Goal: Information Seeking & Learning: Learn about a topic

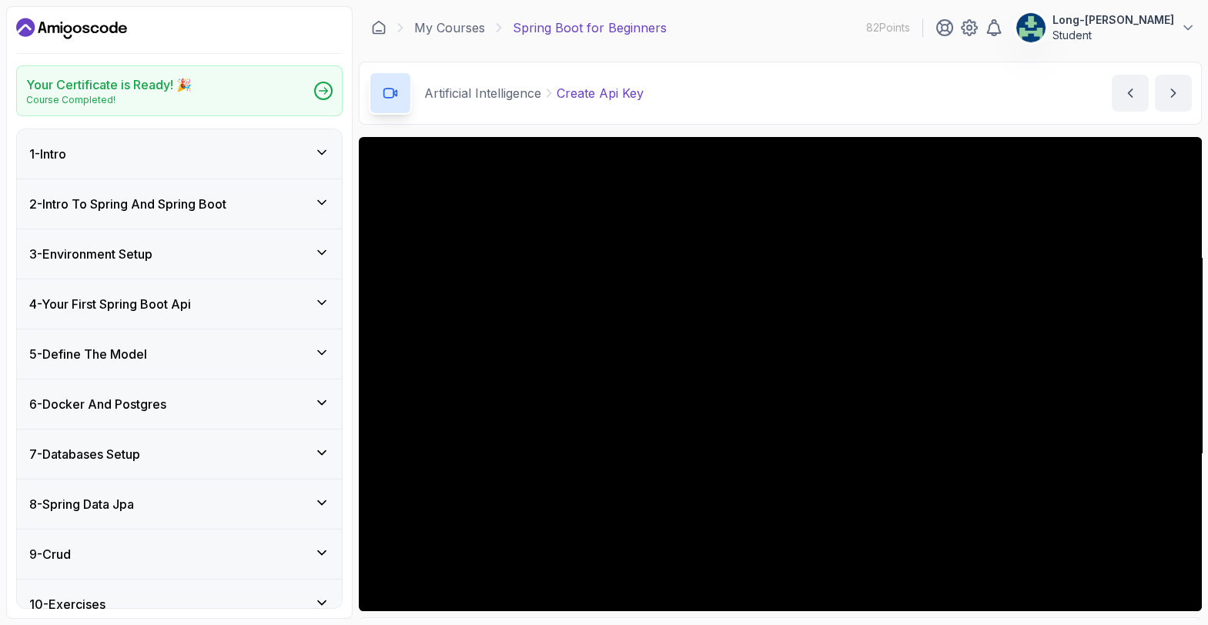
scroll to position [158, 0]
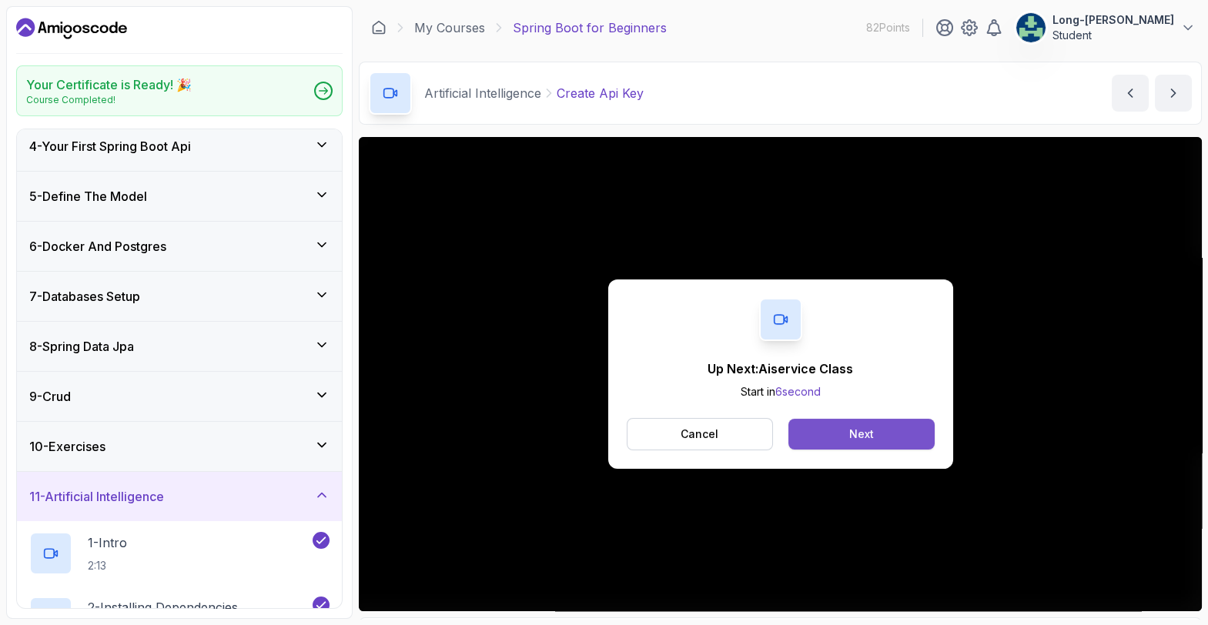
click at [856, 444] on button "Next" at bounding box center [862, 434] width 146 height 31
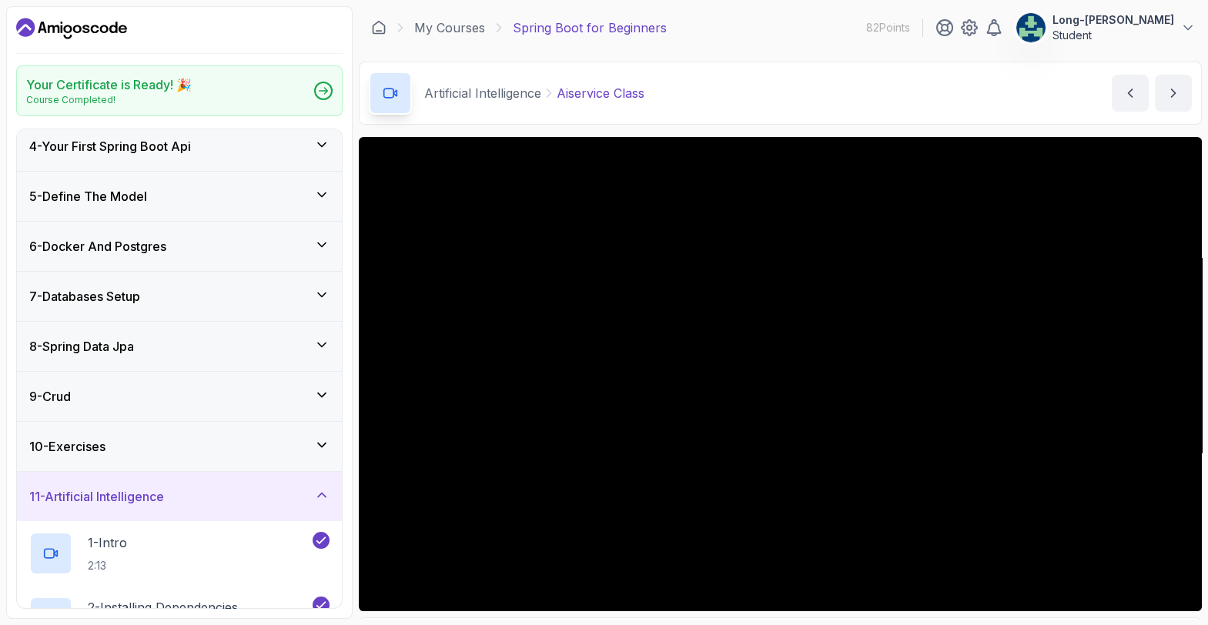
click at [357, 610] on div "Your Certificate is Ready! 🎉 Course Completed! 1 - Intro 2 - Intro To Spring An…" at bounding box center [604, 312] width 1196 height 613
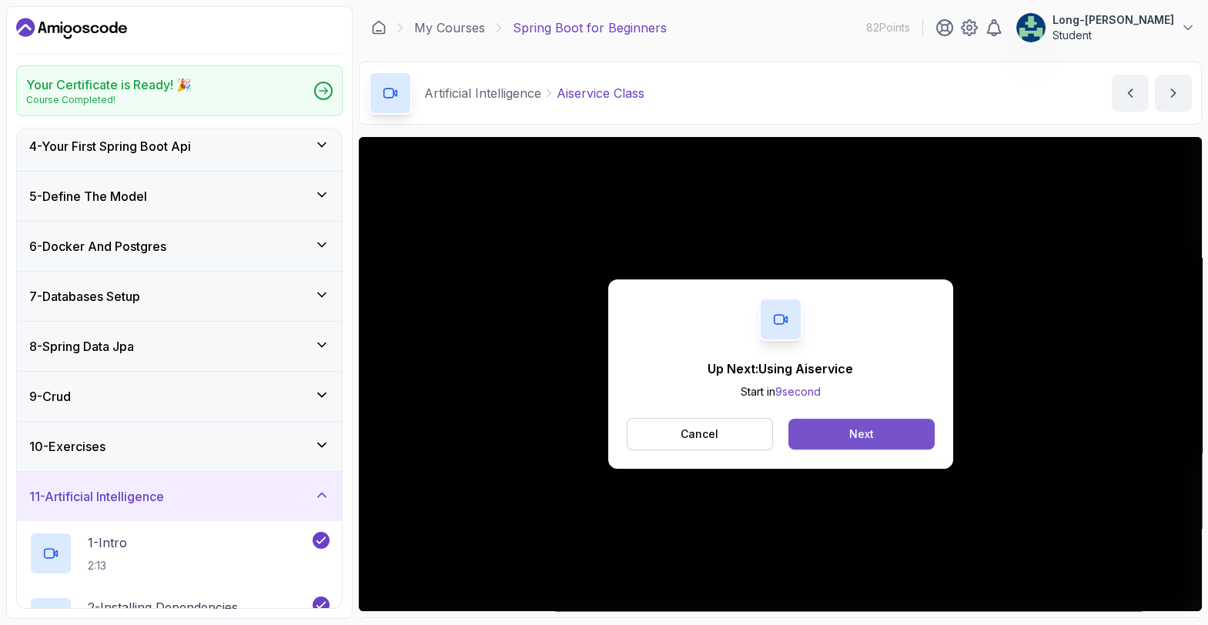
click at [839, 428] on button "Next" at bounding box center [862, 434] width 146 height 31
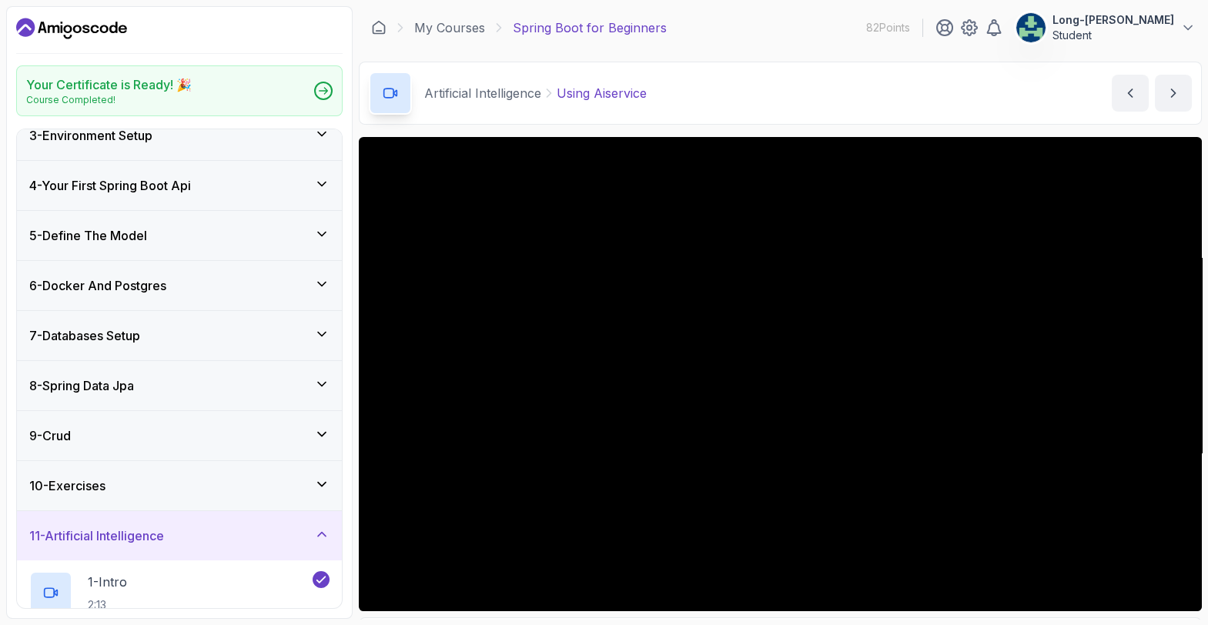
scroll to position [117, 0]
click at [351, 499] on div "Your Certificate is Ready! 🎉 Course Completed! 1 - Intro 2 - Intro To Spring An…" at bounding box center [179, 312] width 347 height 613
click at [349, 538] on div "Your Certificate is Ready! 🎉 Course Completed! 1 - Intro 2 - Intro To Spring An…" at bounding box center [179, 312] width 347 height 613
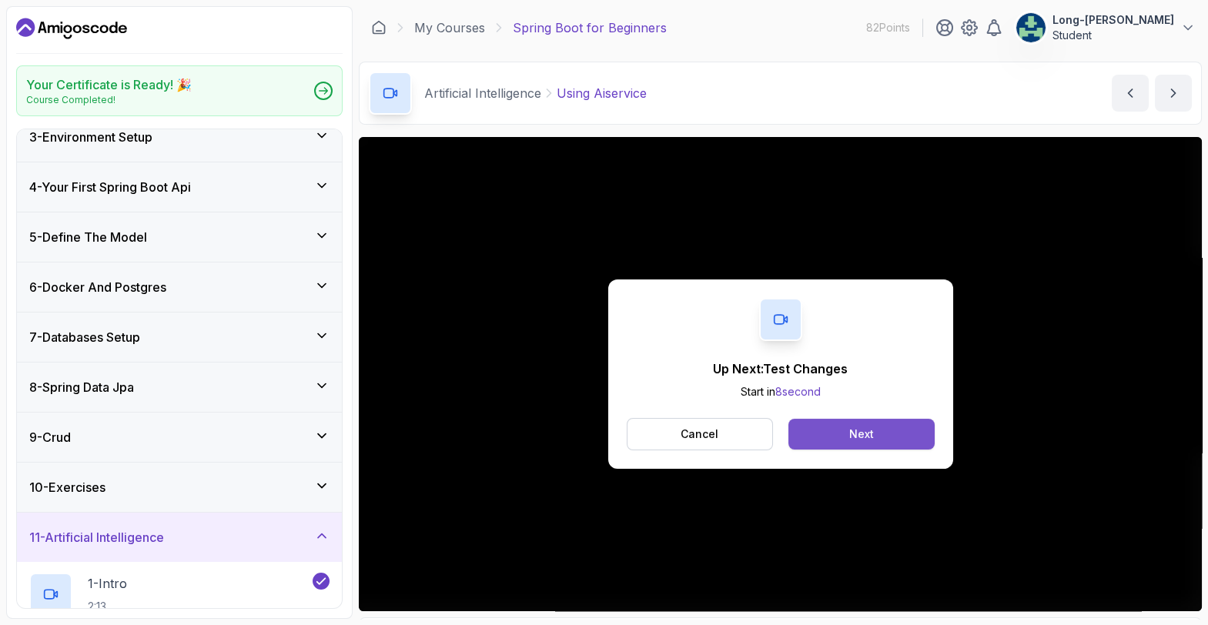
click at [843, 436] on button "Next" at bounding box center [862, 434] width 146 height 31
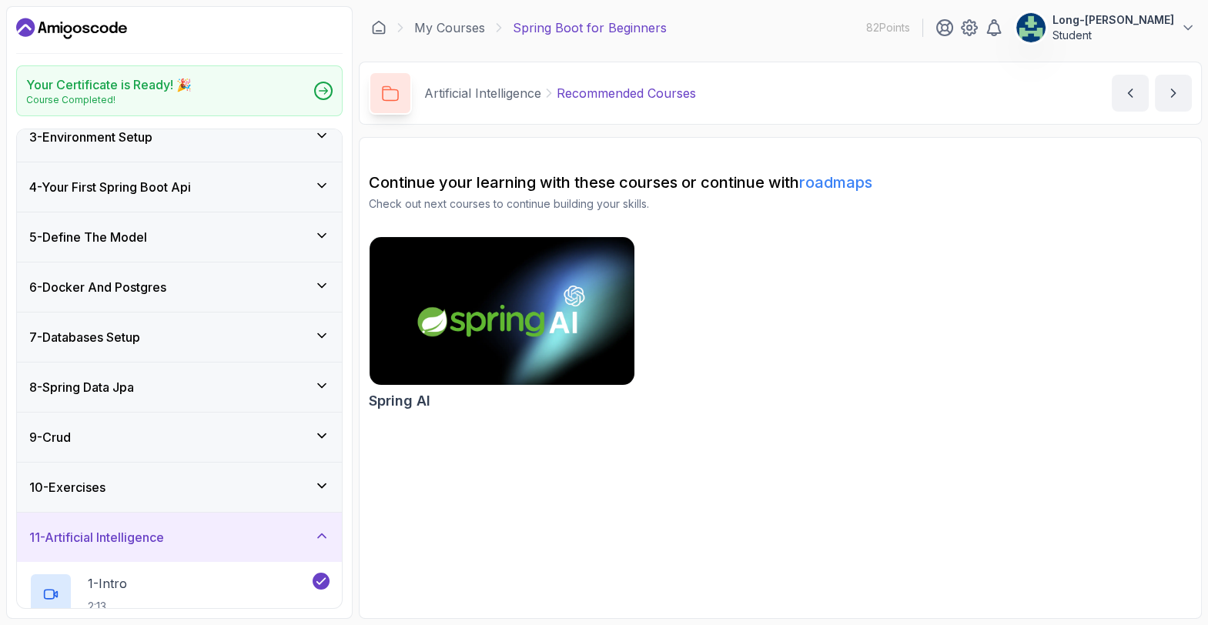
click at [674, 504] on section "Continue your learning with these courses or continue with roadmaps Check out n…" at bounding box center [780, 378] width 843 height 482
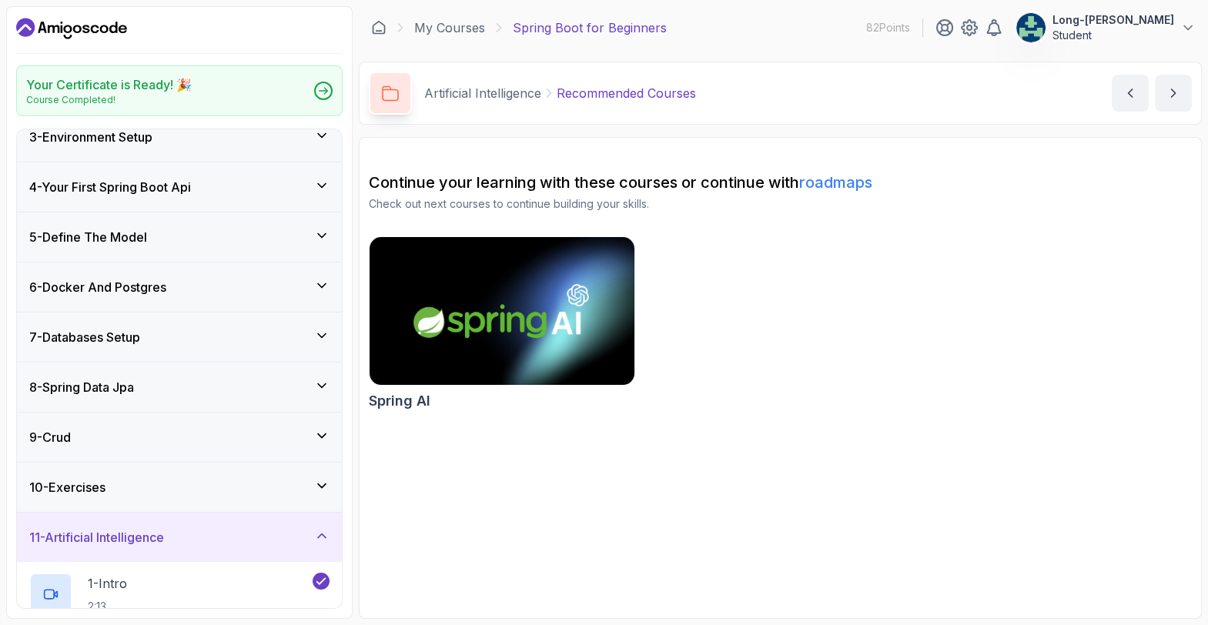
click at [517, 337] on img at bounding box center [502, 311] width 278 height 156
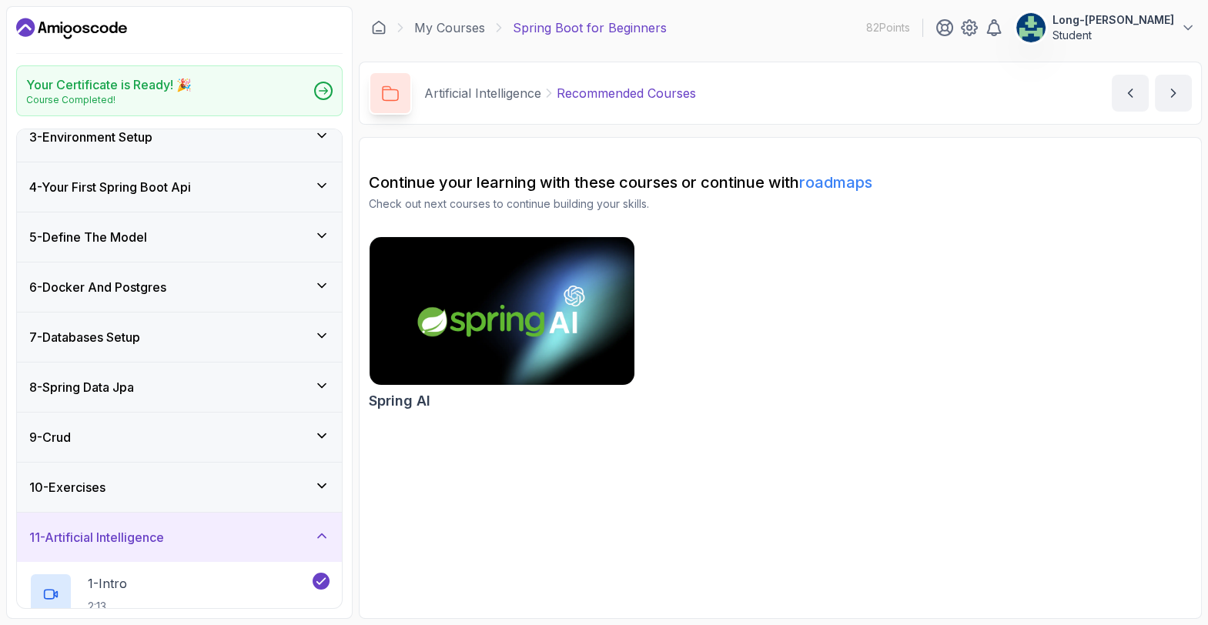
click at [157, 541] on h3 "11 - Artificial Intelligence" at bounding box center [96, 537] width 135 height 18
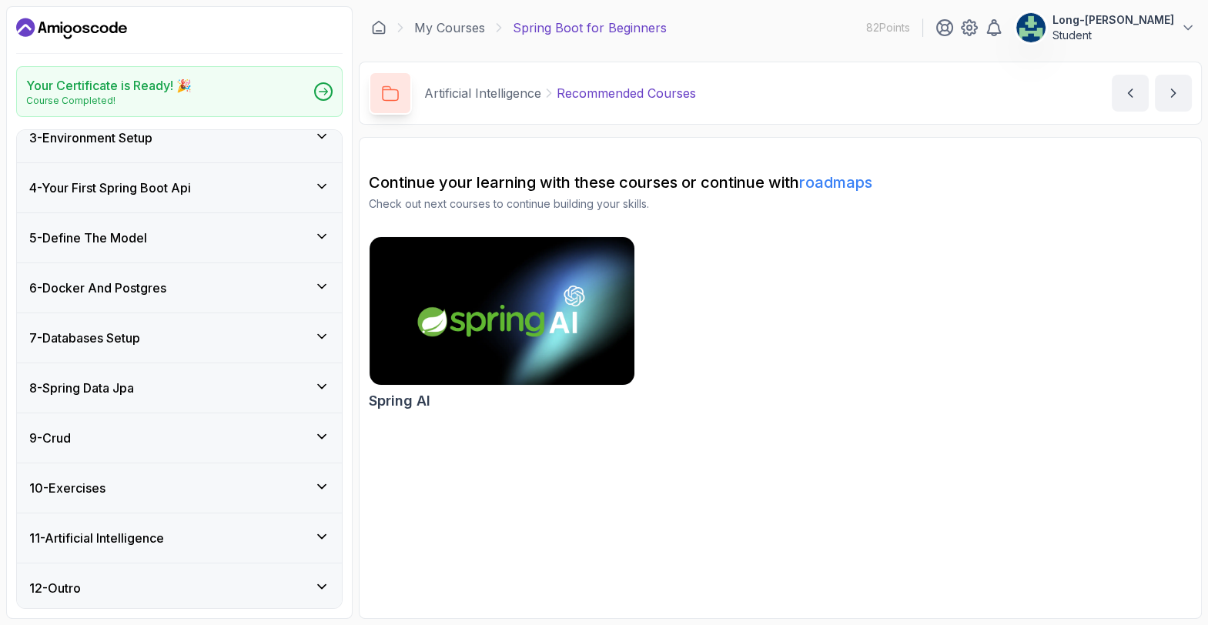
click at [319, 535] on icon at bounding box center [322, 537] width 8 height 4
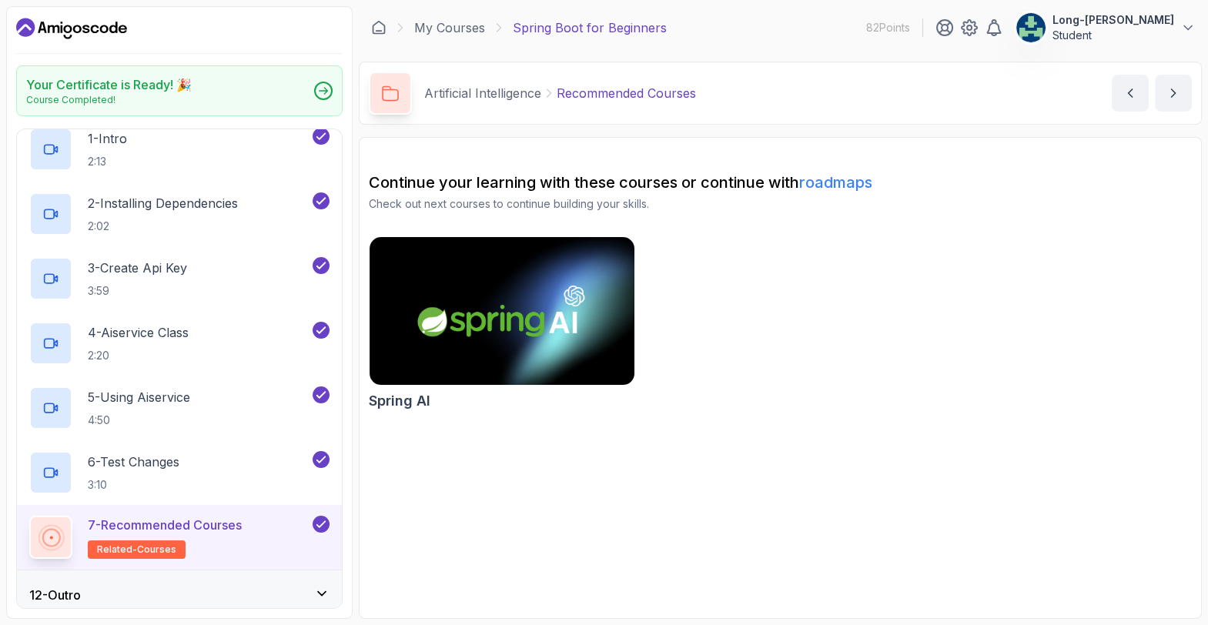
scroll to position [572, 0]
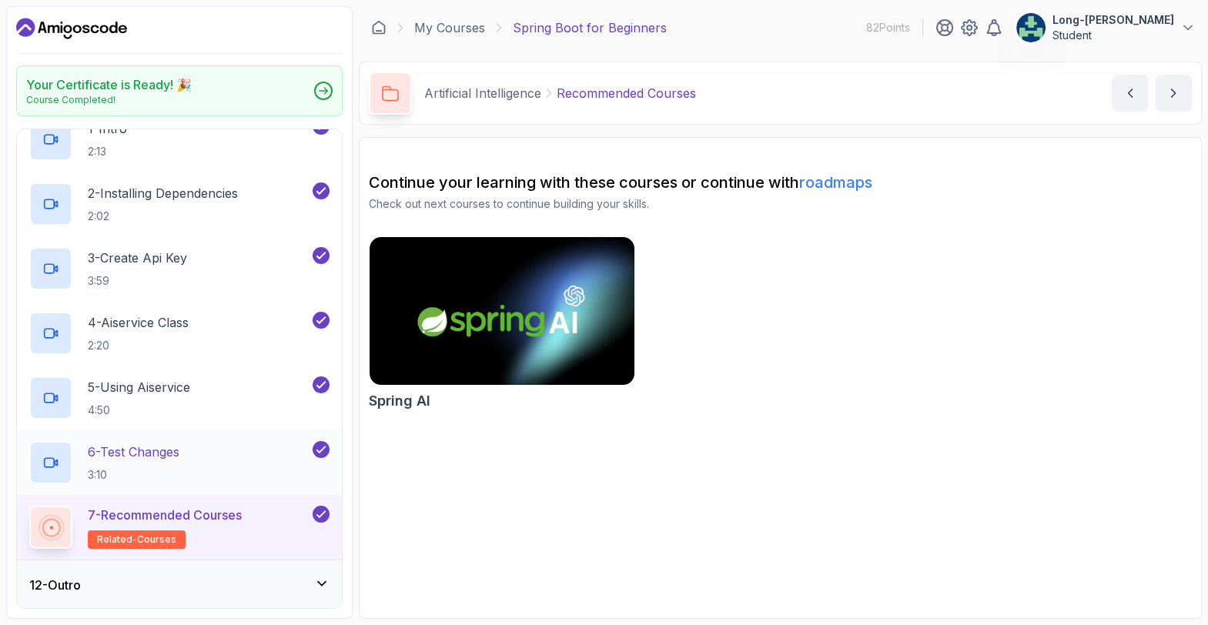
click at [172, 461] on h2 "6 - Test Changes 3:10" at bounding box center [134, 463] width 92 height 40
